Goal: Task Accomplishment & Management: Manage account settings

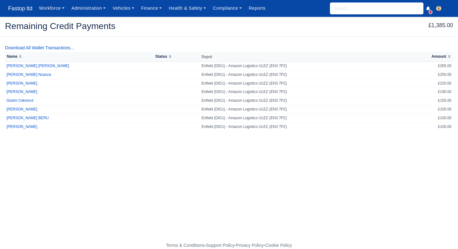
click at [24, 11] on span "Fastop ltd" at bounding box center [20, 8] width 31 height 12
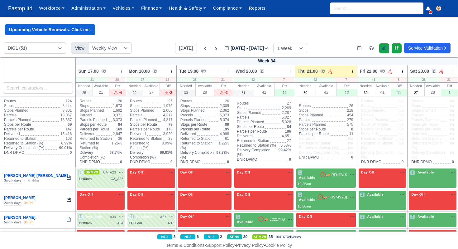
click at [383, 50] on icon at bounding box center [384, 47] width 5 height 5
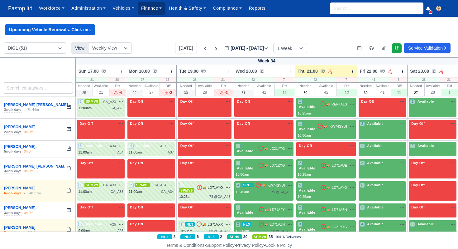
click at [158, 11] on link "Finance" at bounding box center [152, 8] width 28 height 12
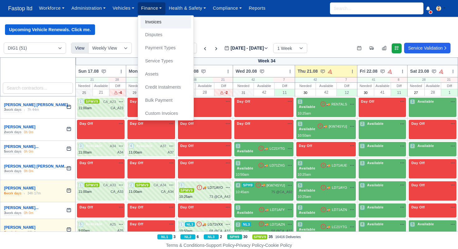
click at [159, 20] on link "Invoices" at bounding box center [165, 22] width 50 height 13
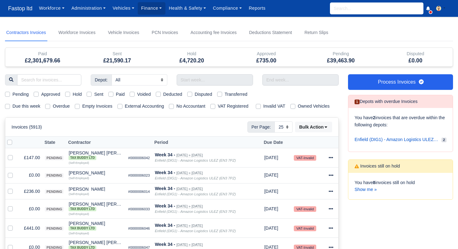
select select "25"
click at [368, 192] on link "Show me »" at bounding box center [365, 189] width 22 height 5
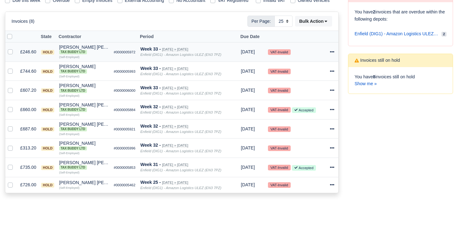
scroll to position [105, 0]
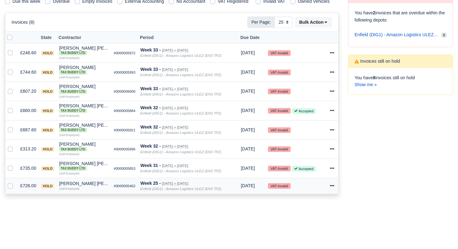
click at [334, 186] on icon at bounding box center [332, 185] width 4 height 1
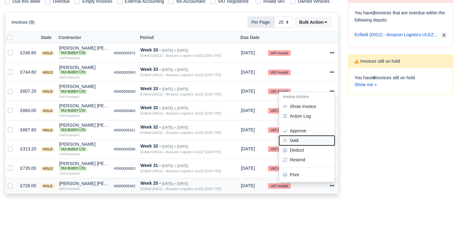
click at [301, 145] on button "Void" at bounding box center [306, 140] width 55 height 10
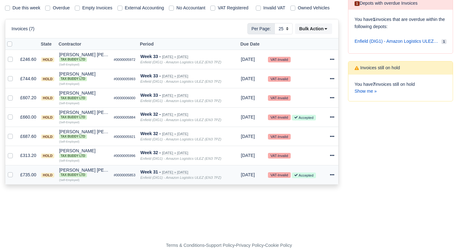
click at [331, 174] on icon at bounding box center [332, 174] width 4 height 4
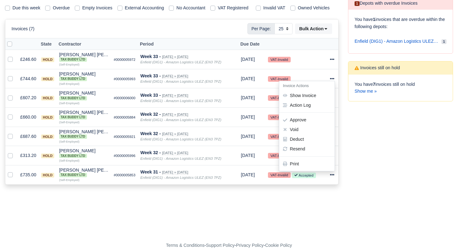
click at [391, 165] on div "Process Invoices 1 Depots with overdue Invoices You have 1 invoices that are ov…" at bounding box center [400, 84] width 114 height 216
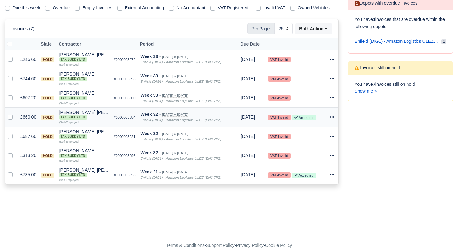
click at [332, 116] on icon at bounding box center [332, 117] width 4 height 4
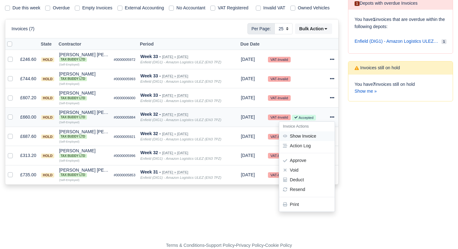
click at [311, 134] on link "Show Invoice" at bounding box center [306, 136] width 55 height 10
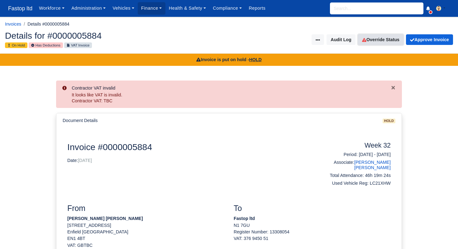
click at [374, 43] on link "Override Status" at bounding box center [380, 39] width 45 height 11
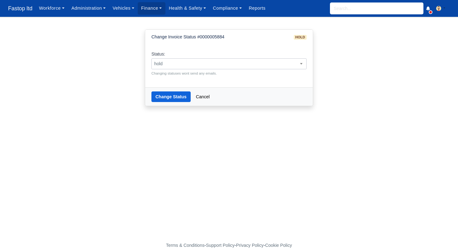
click at [274, 60] on span "hold" at bounding box center [229, 64] width 154 height 8
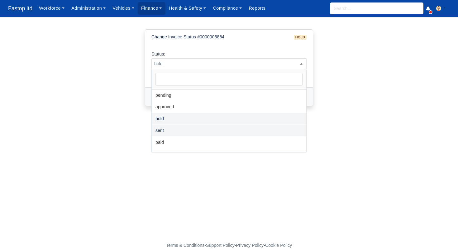
select select "sent"
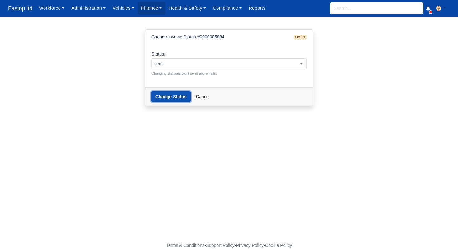
click at [168, 96] on button "Change Status" at bounding box center [170, 96] width 39 height 11
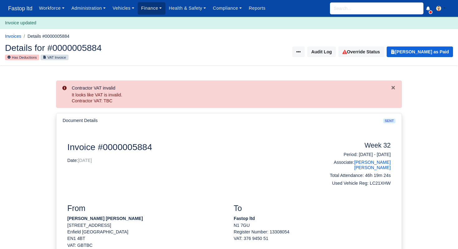
click at [146, 12] on link "Finance" at bounding box center [152, 8] width 28 height 12
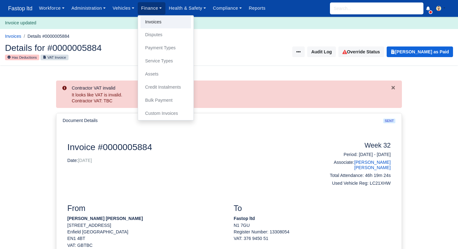
click at [155, 21] on link "Invoices" at bounding box center [165, 22] width 50 height 13
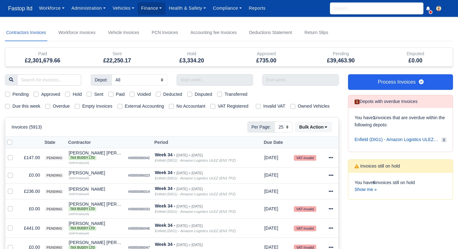
select select "25"
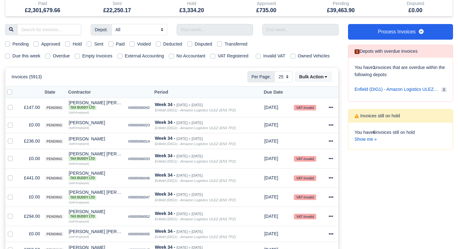
scroll to position [36, 0]
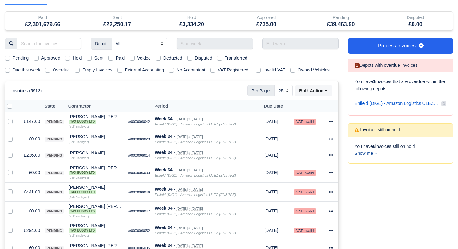
click at [364, 153] on link "Show me »" at bounding box center [365, 152] width 22 height 5
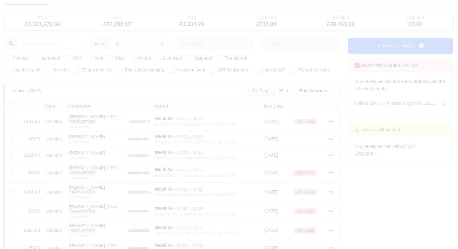
scroll to position [2, 0]
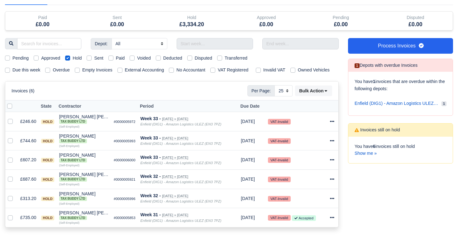
scroll to position [87, 0]
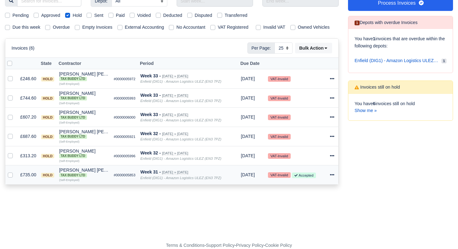
click at [334, 176] on icon at bounding box center [332, 174] width 4 height 4
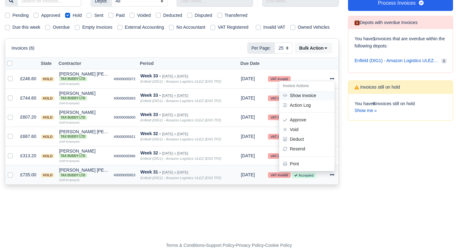
click at [303, 95] on link "Show Invoice" at bounding box center [306, 96] width 55 height 10
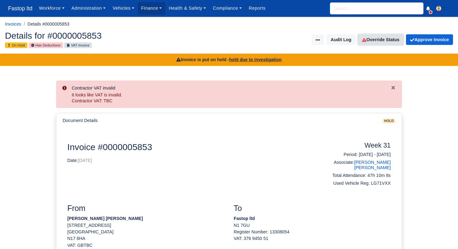
click at [377, 39] on link "Override Status" at bounding box center [380, 39] width 45 height 11
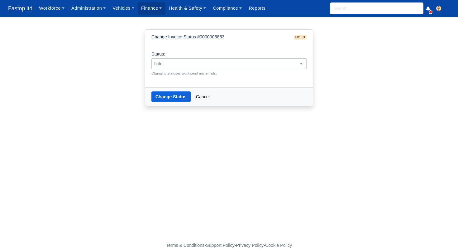
click at [193, 67] on span "hold" at bounding box center [229, 64] width 154 height 8
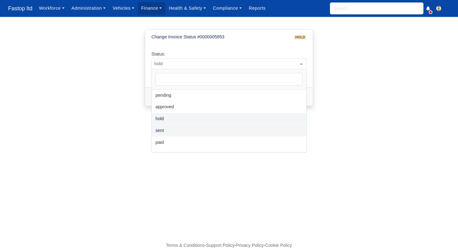
select select "sent"
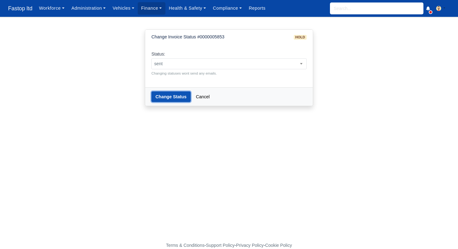
click at [170, 98] on button "Change Status" at bounding box center [170, 96] width 39 height 11
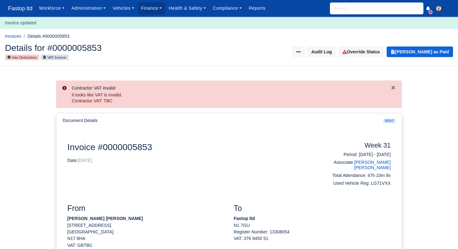
click at [339, 10] on input "search" at bounding box center [376, 8] width 93 height 12
type input "joel"
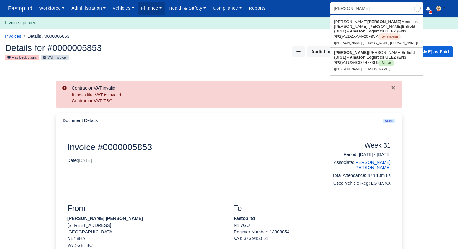
type input "joel Ricardo Ferreira De Melin"
click at [353, 53] on strong "Enfield (DIG1) - Amazon Logistics ULEZ (EN3 7PZ)" at bounding box center [374, 57] width 81 height 15
type input "[PERSON_NAME] [PERSON_NAME]"
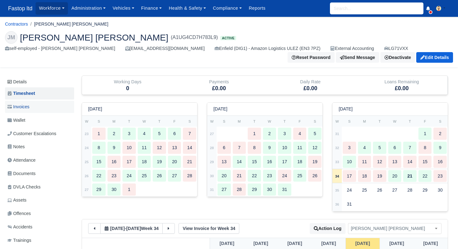
click at [27, 108] on span "Invoices" at bounding box center [18, 106] width 22 height 7
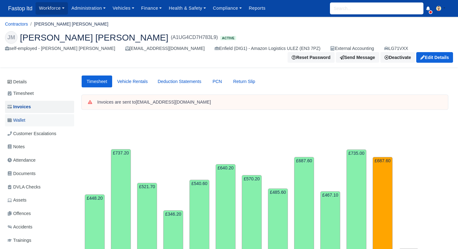
click at [21, 124] on link "Wallet" at bounding box center [39, 120] width 69 height 12
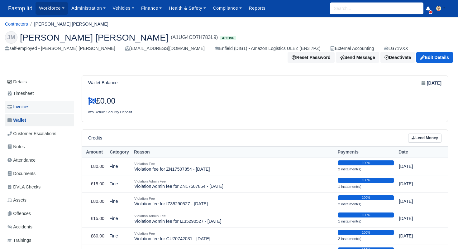
click at [26, 108] on span "Invoices" at bounding box center [18, 106] width 22 height 7
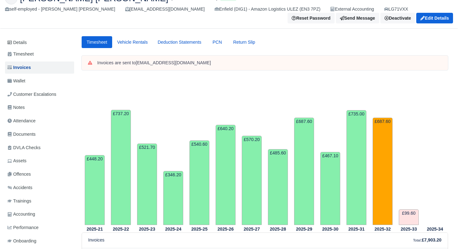
scroll to position [15, 0]
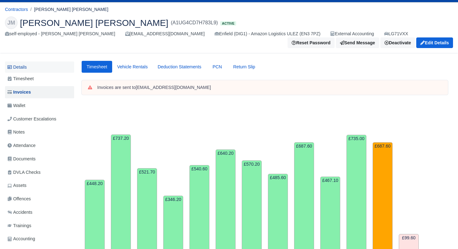
click at [27, 67] on link "Details" at bounding box center [39, 67] width 69 height 12
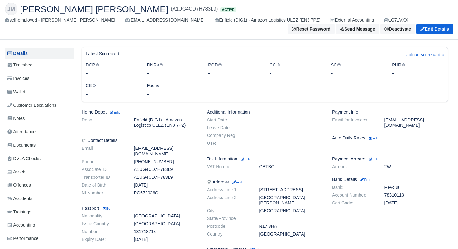
scroll to position [29, 0]
click at [378, 157] on small "Edit" at bounding box center [374, 159] width 10 height 4
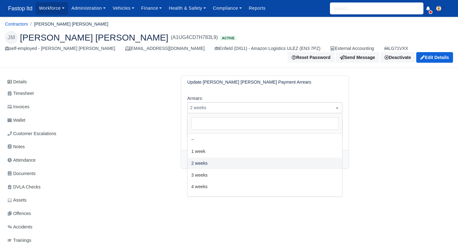
click at [270, 103] on span "2 weeks" at bounding box center [264, 107] width 155 height 11
select select "3W"
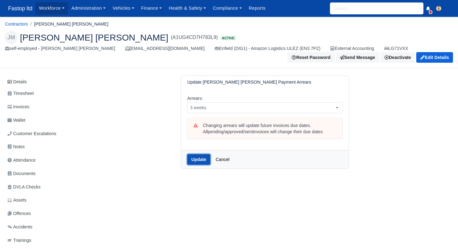
click at [197, 159] on button "Update" at bounding box center [198, 159] width 23 height 11
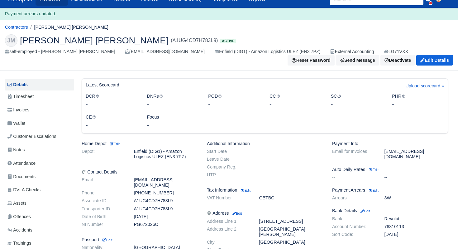
scroll to position [5, 0]
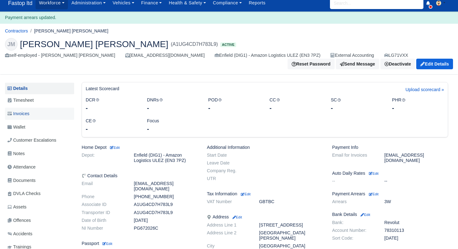
click at [23, 113] on span "Invoices" at bounding box center [18, 113] width 22 height 7
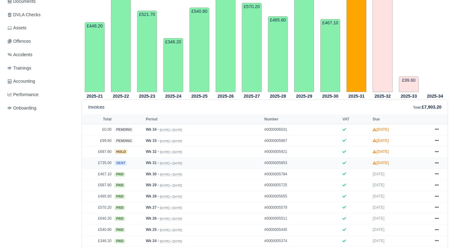
scroll to position [172, 0]
drag, startPoint x: 213, startPoint y: 174, endPoint x: 211, endPoint y: 159, distance: 15.1
click at [211, 159] on tbody "£0.00 pending Wk 34 - Aug 17, 2025 » Aug 23, 2025 #0000006031 Sep 13, 2025" at bounding box center [265, 207] width 366 height 167
click at [68, 86] on link "Accounting" at bounding box center [39, 81] width 69 height 12
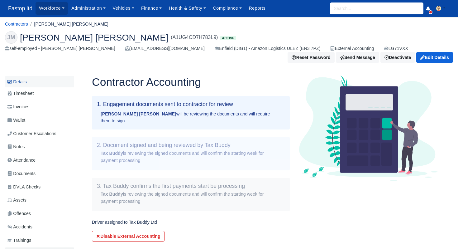
click at [32, 87] on link "Details" at bounding box center [39, 82] width 69 height 12
